Goal: Transaction & Acquisition: Book appointment/travel/reservation

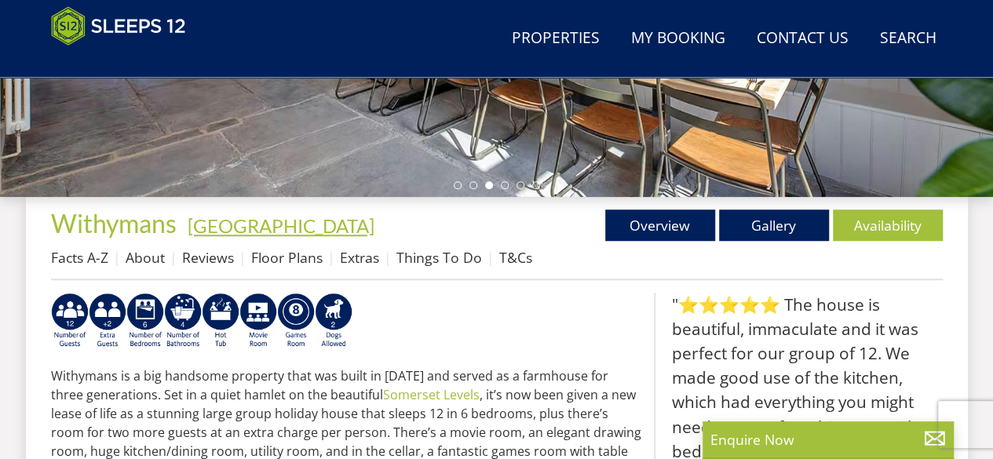
scroll to position [485, 0]
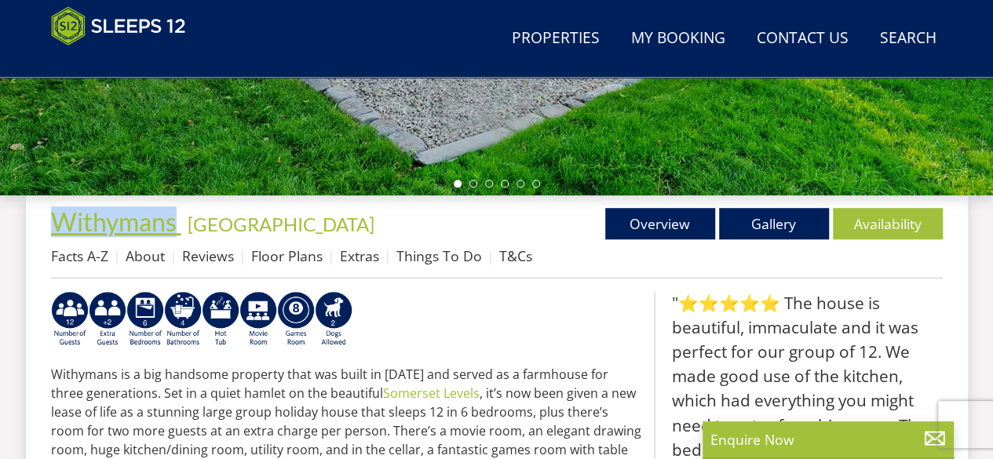
drag, startPoint x: 39, startPoint y: 198, endPoint x: 175, endPoint y: 210, distance: 136.3
copy span "Withymans"
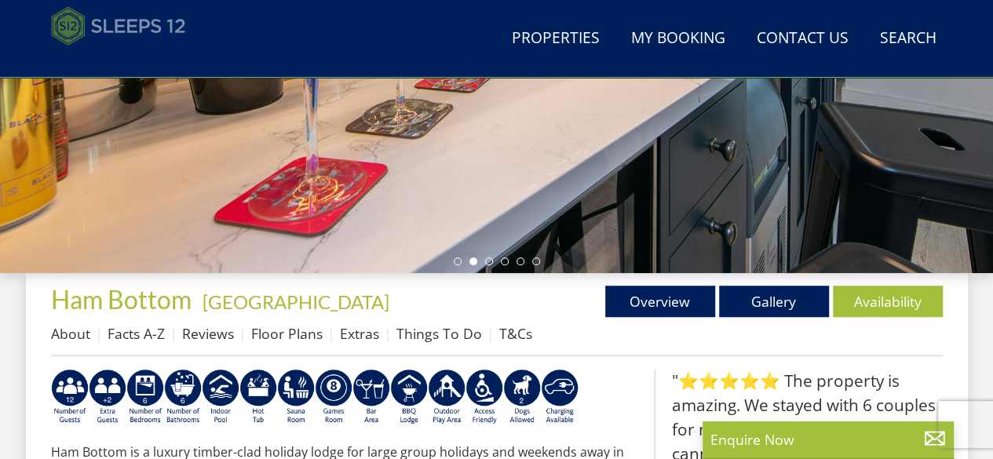
scroll to position [485, 0]
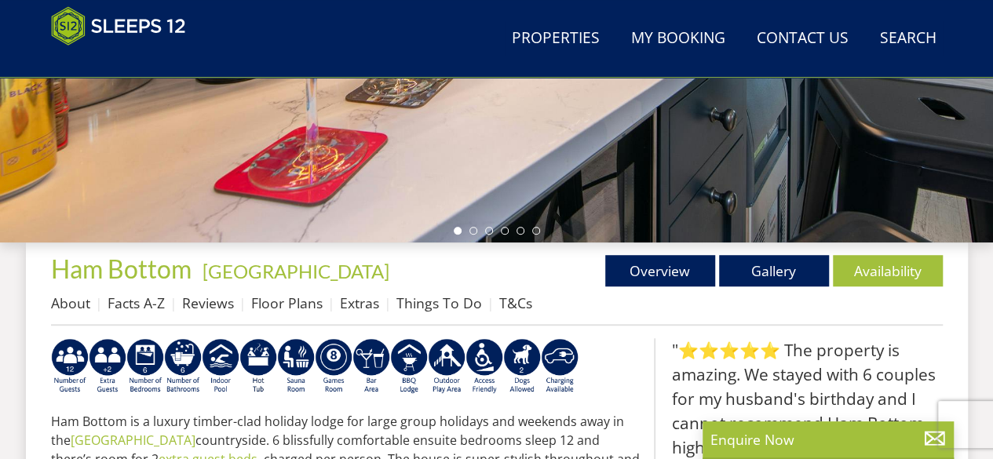
scroll to position [485, 0]
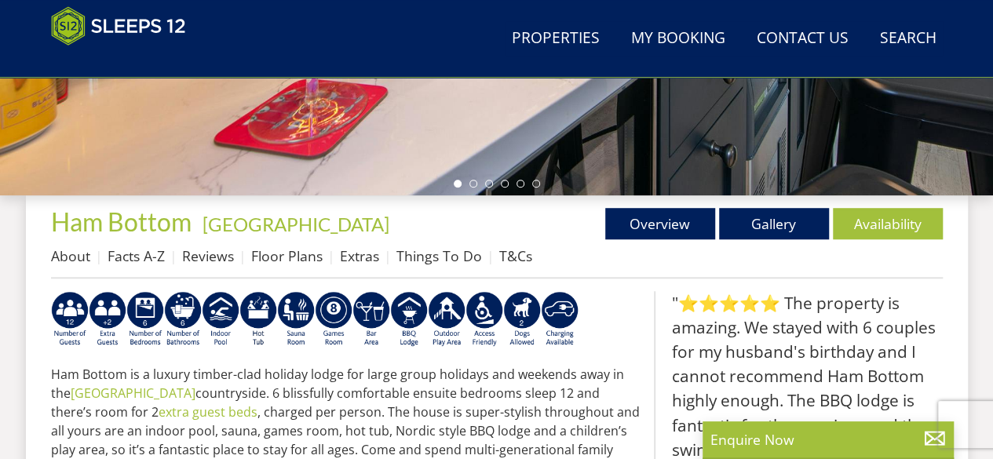
drag, startPoint x: 52, startPoint y: 195, endPoint x: 190, endPoint y: 195, distance: 138.1
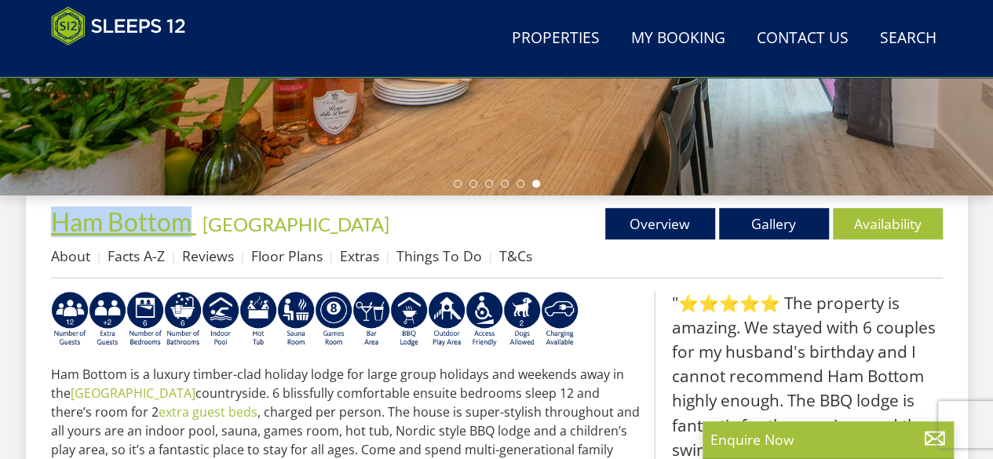
drag, startPoint x: 46, startPoint y: 201, endPoint x: 187, endPoint y: 206, distance: 141.3
copy span "Ham Bottom"
